Goal: Use online tool/utility: Utilize a website feature to perform a specific function

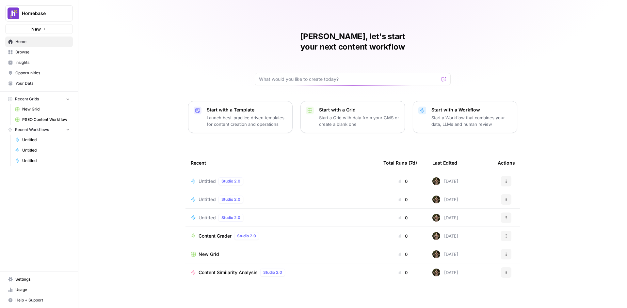
click at [38, 55] on span "Browse" at bounding box center [42, 52] width 55 height 6
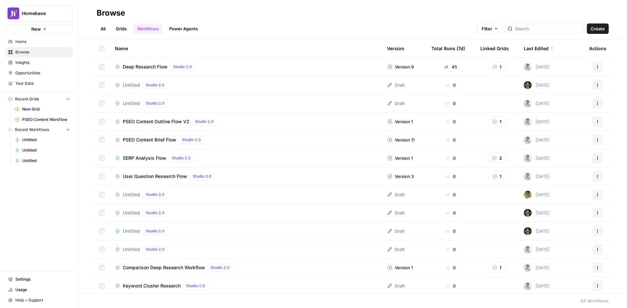
click at [150, 67] on span "Deep Research Flow" at bounding box center [145, 67] width 45 height 7
